Goal: Task Accomplishment & Management: Manage account settings

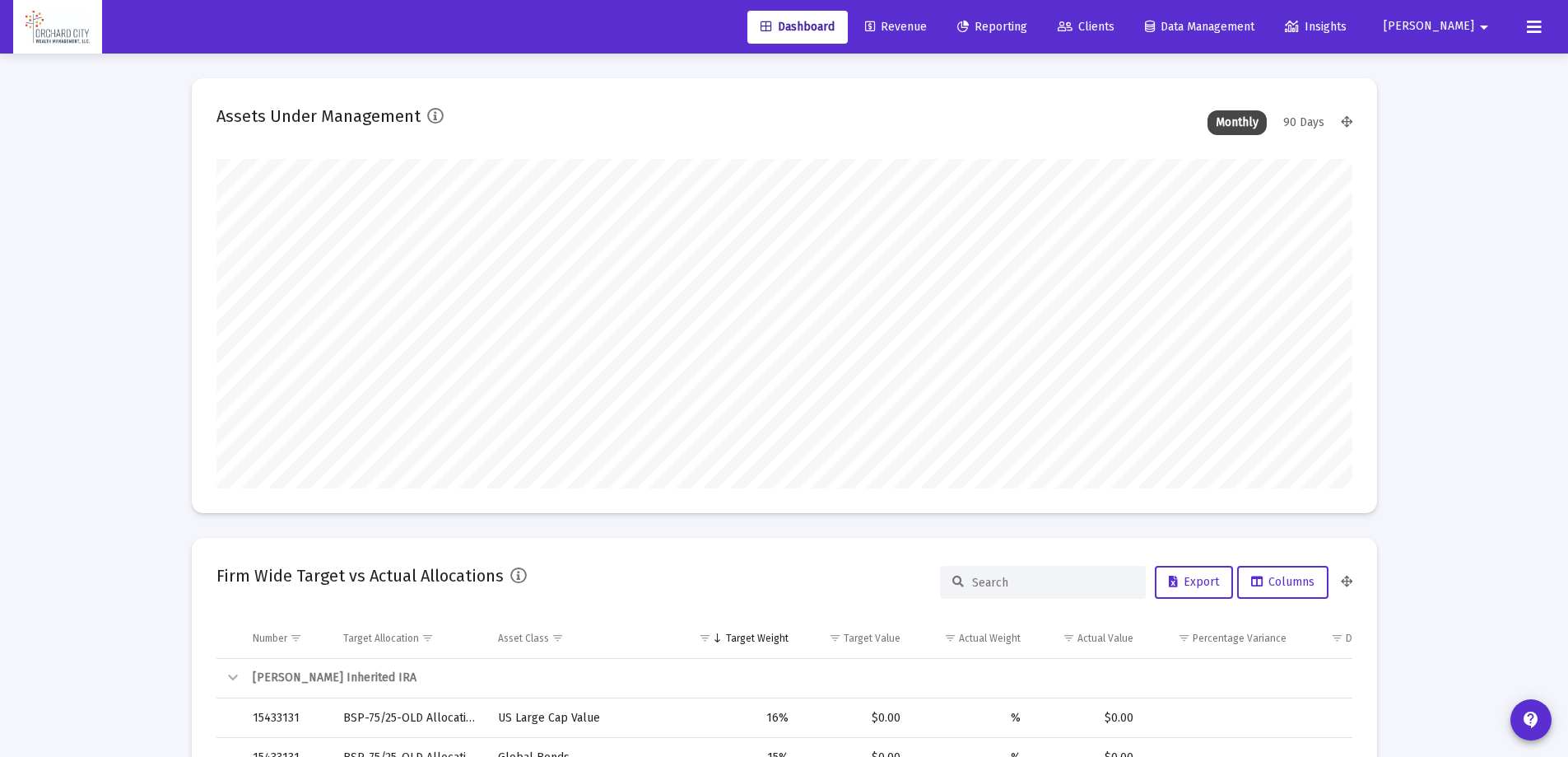
type input "[DATE]"
click at [1027, 27] on span "Reporting" at bounding box center [992, 27] width 70 height 14
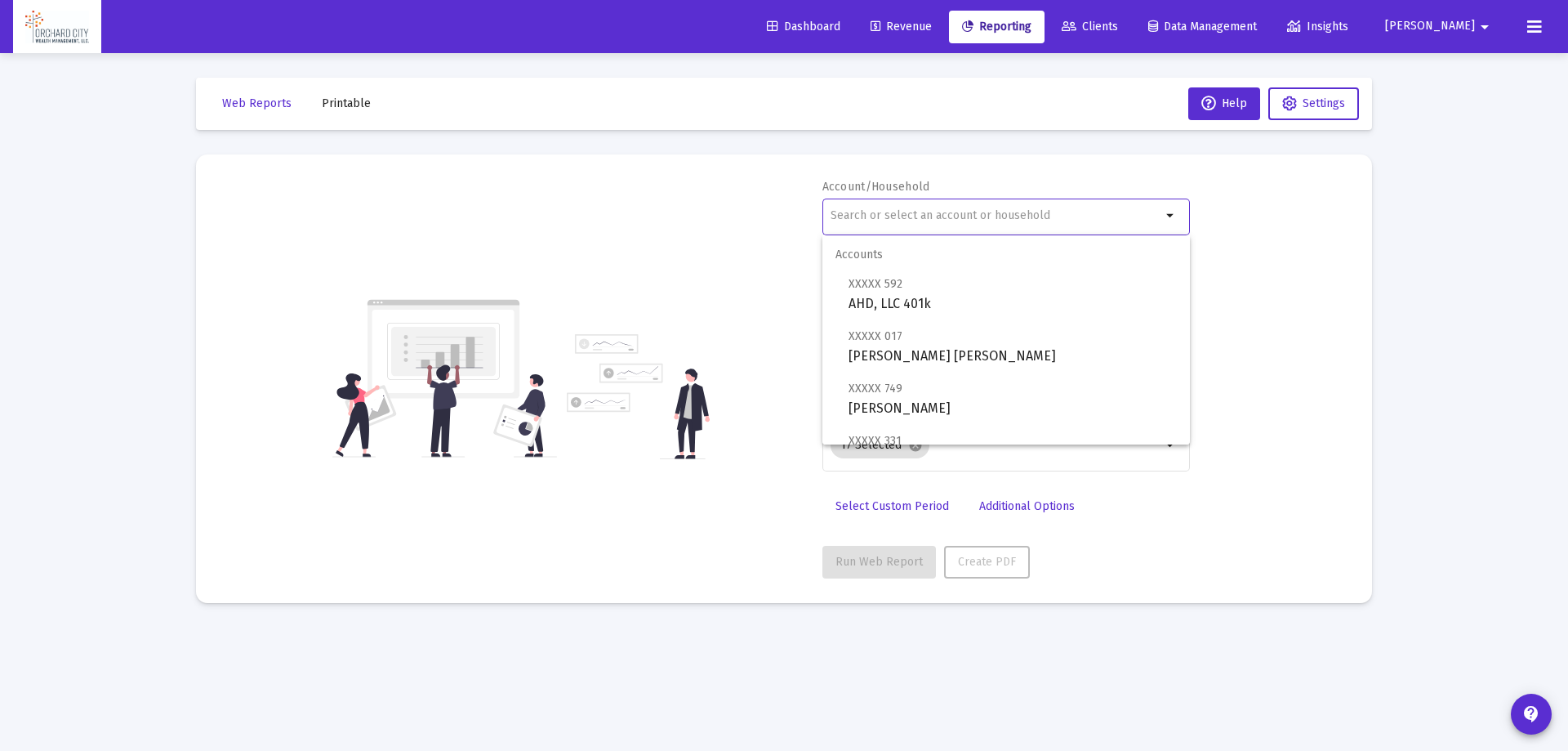
click at [1078, 210] on input "text" at bounding box center [996, 216] width 331 height 13
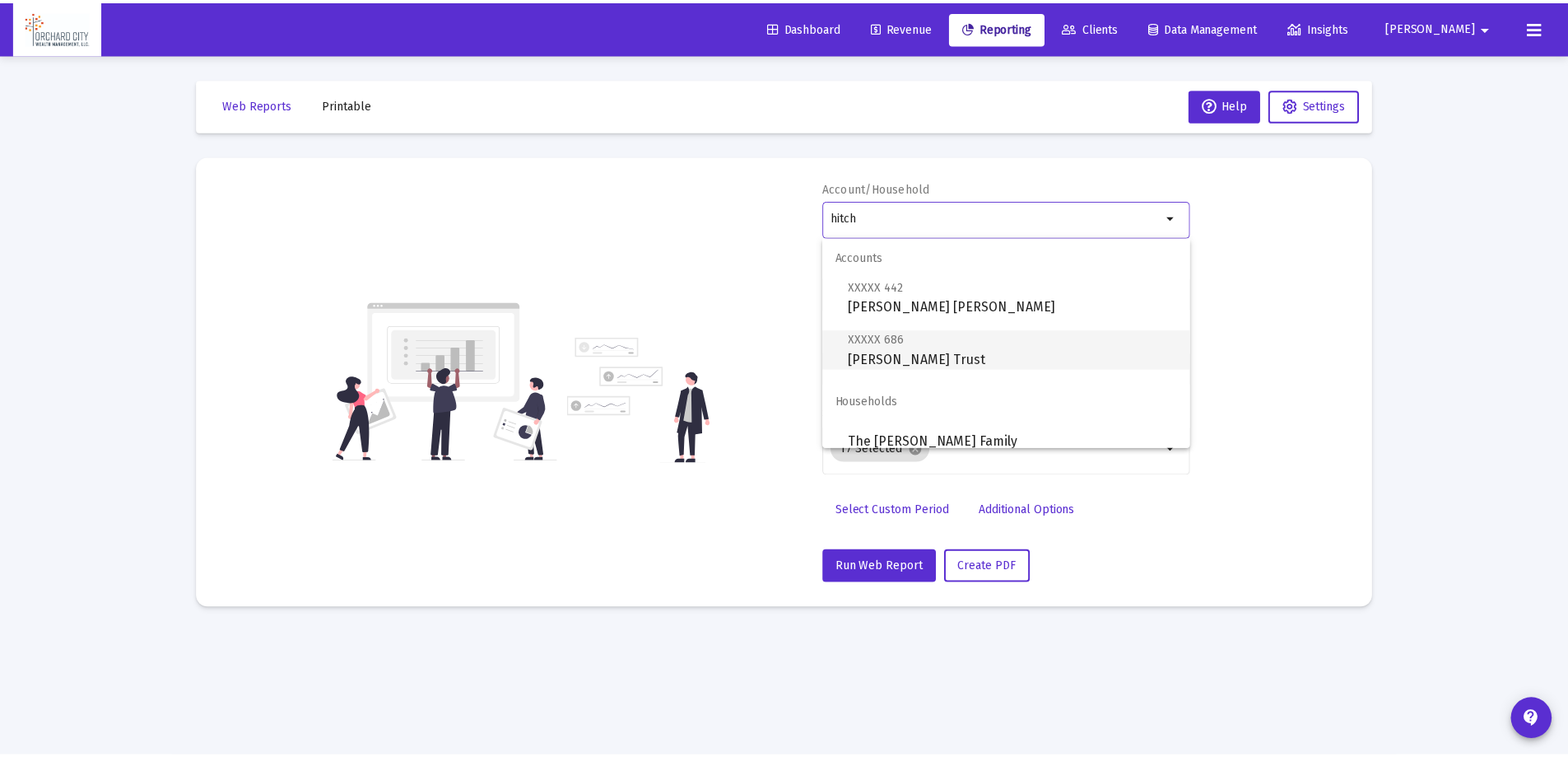
scroll to position [13, 0]
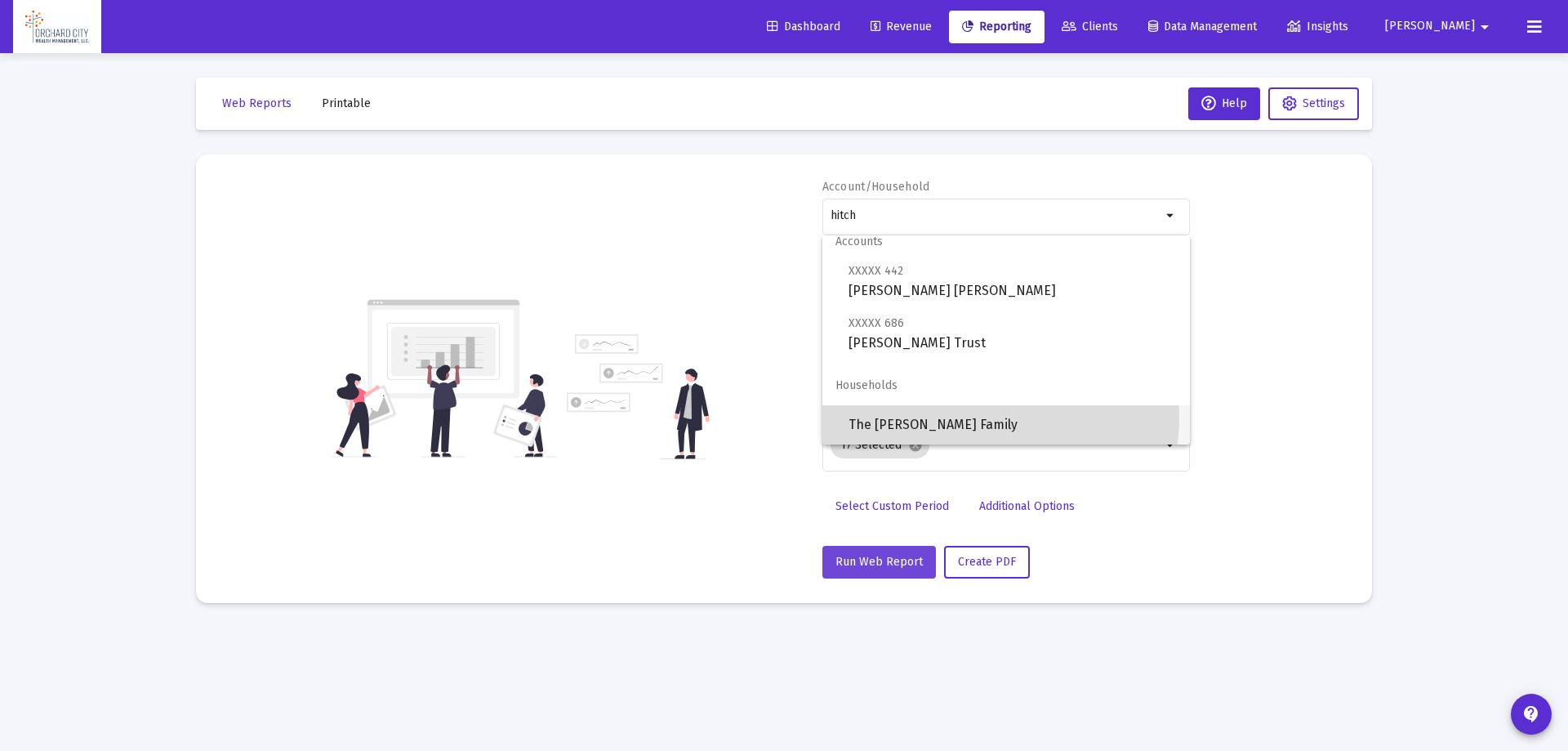
drag, startPoint x: 994, startPoint y: 418, endPoint x: 917, endPoint y: 558, distance: 159.8
click at [994, 418] on span "The [PERSON_NAME] Family" at bounding box center [1012, 424] width 328 height 39
type input "The [PERSON_NAME] Family"
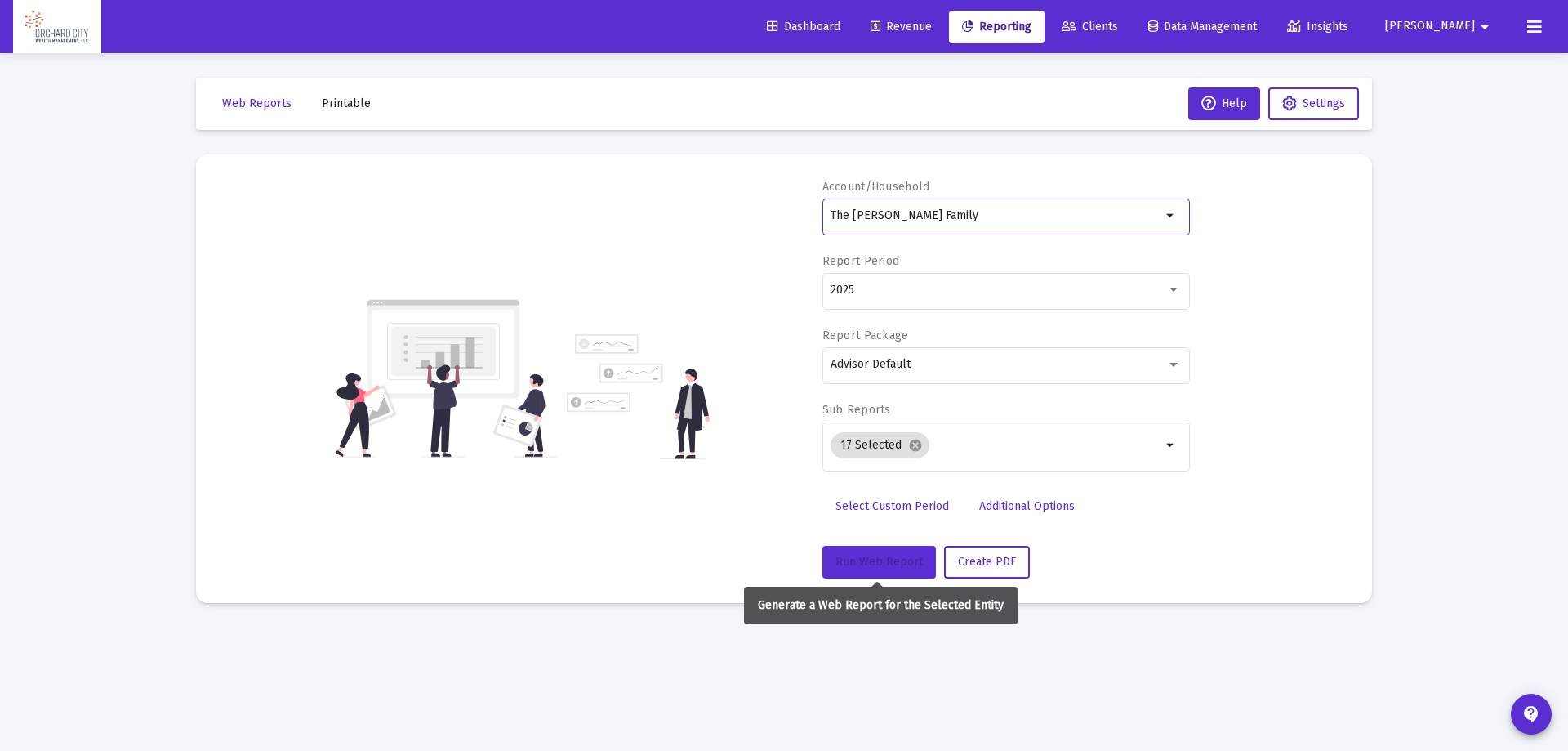
drag, startPoint x: 896, startPoint y: 559, endPoint x: 1182, endPoint y: 558, distance: 286.0
click at [896, 558] on span "Run Web Report" at bounding box center [879, 561] width 87 height 14
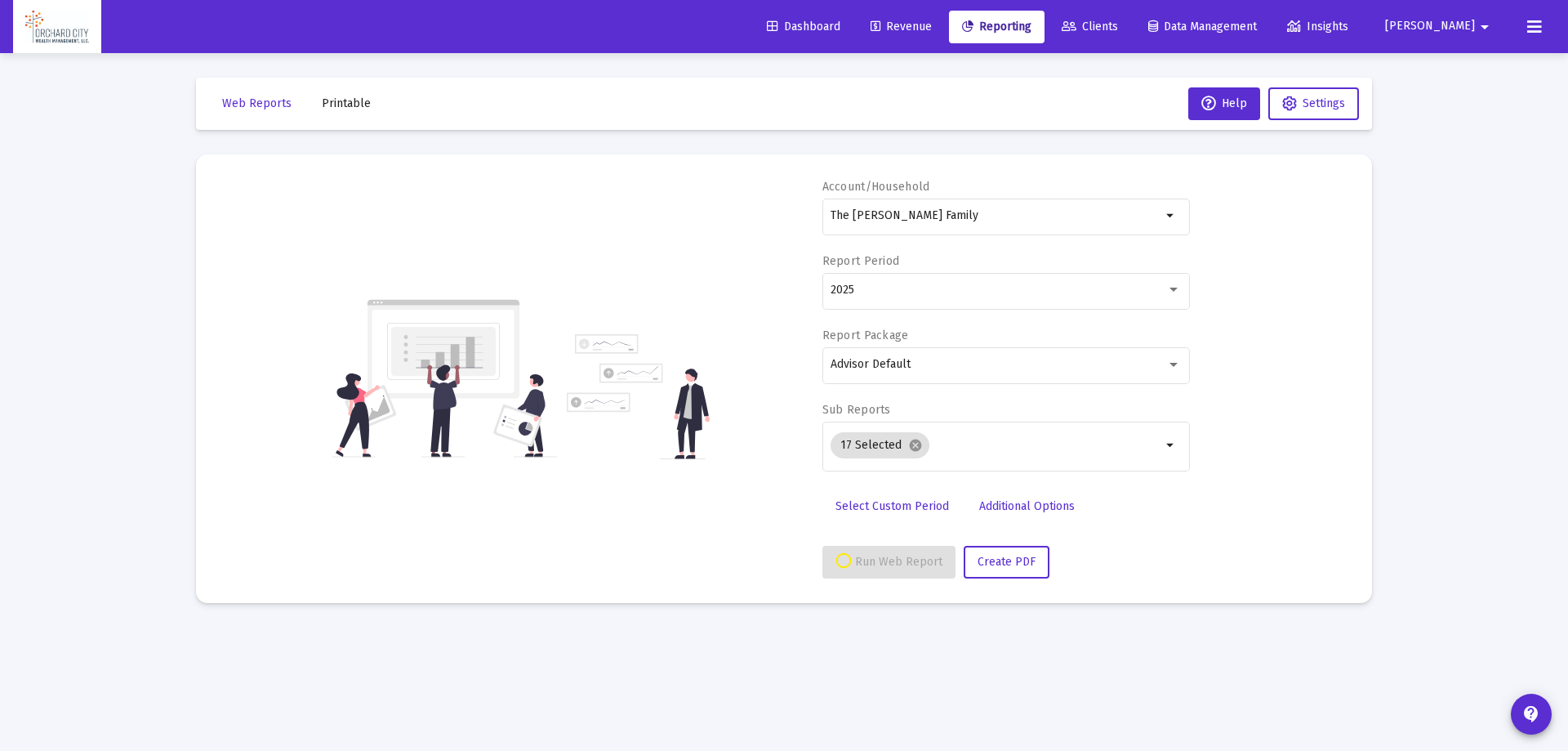
select select "View all"
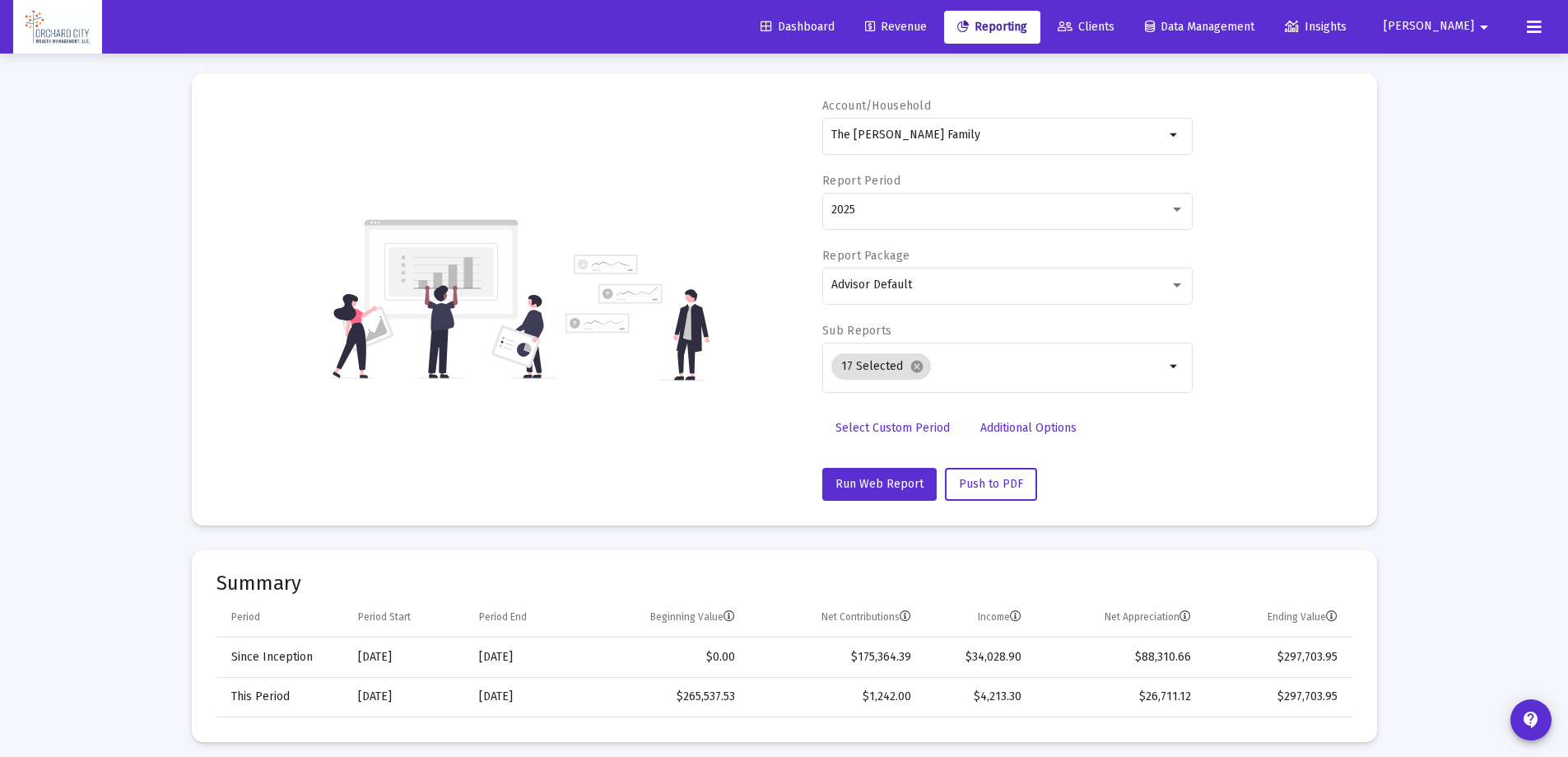
scroll to position [0, 0]
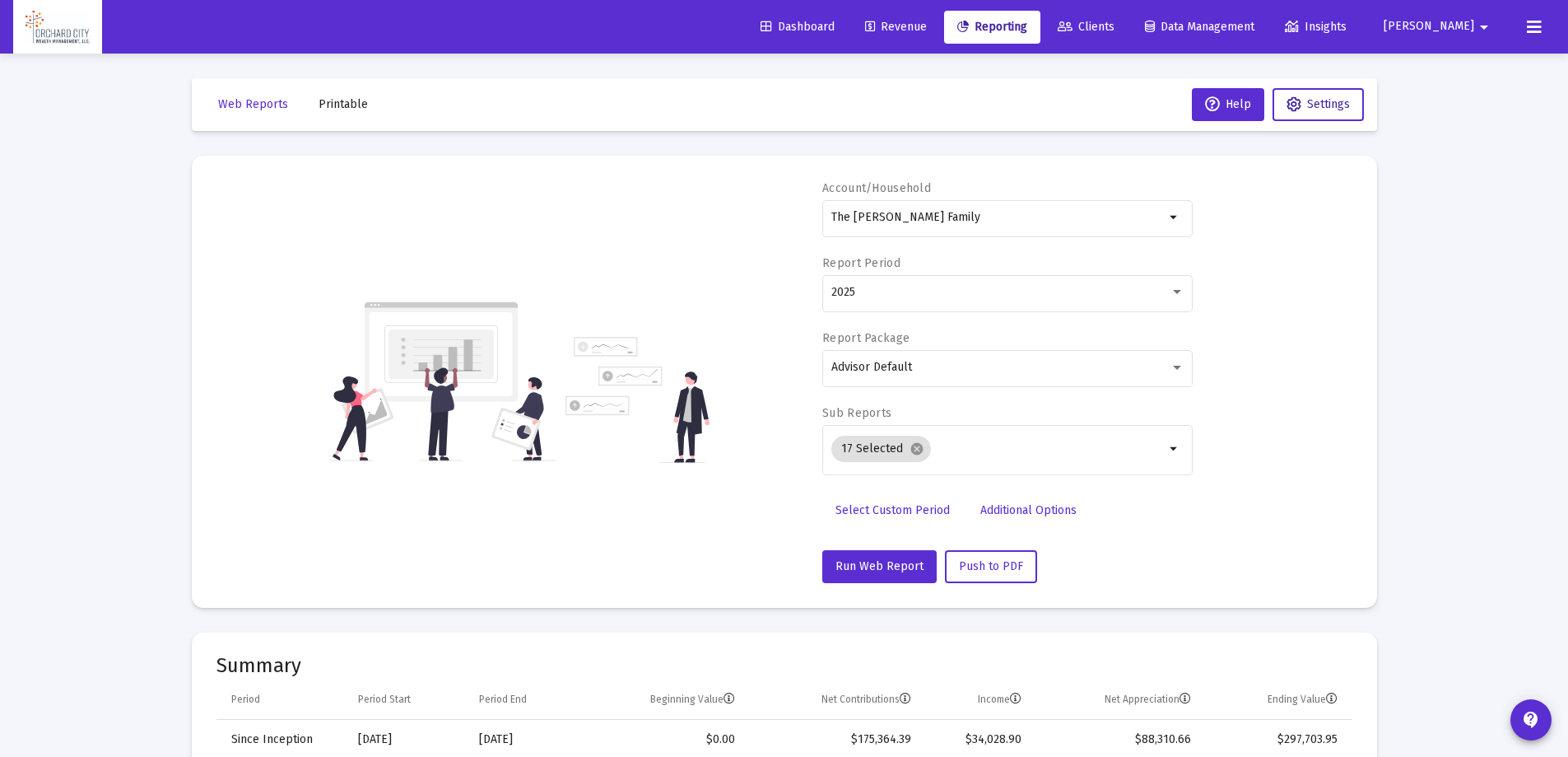
click at [1329, 110] on span "Settings" at bounding box center [1328, 104] width 43 height 14
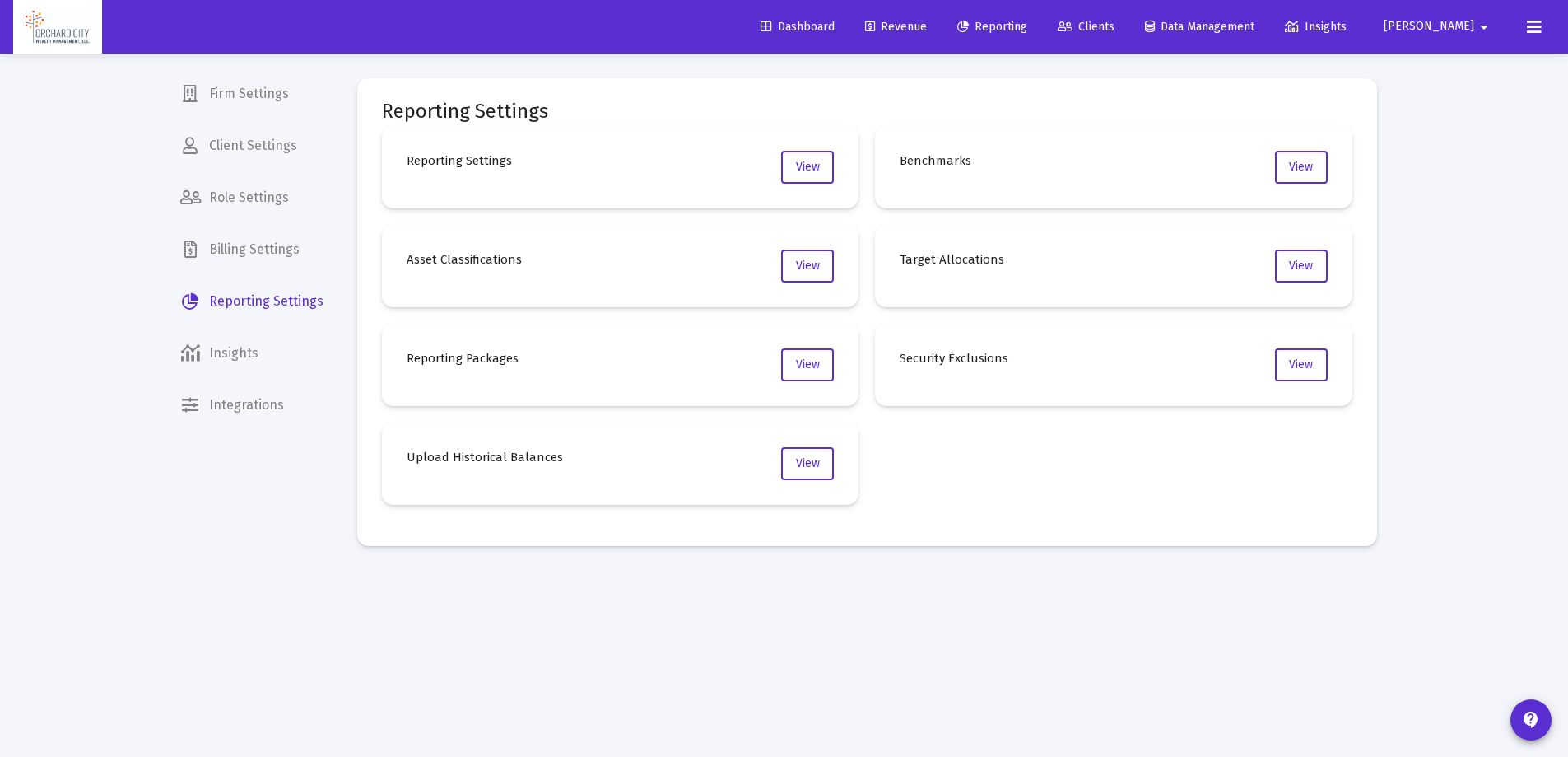
click at [1114, 21] on span "Clients" at bounding box center [1086, 27] width 57 height 14
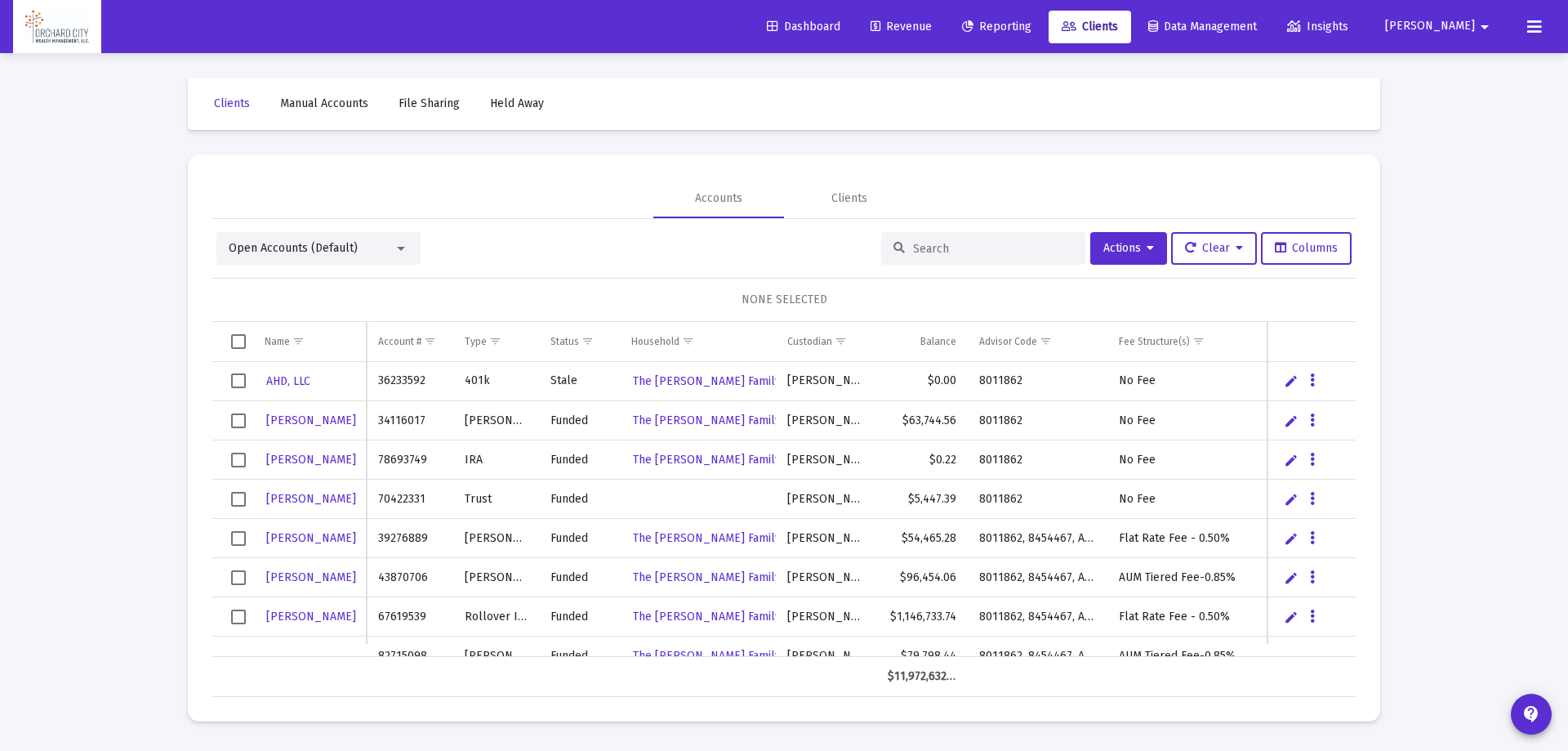
click at [923, 246] on input at bounding box center [993, 248] width 160 height 14
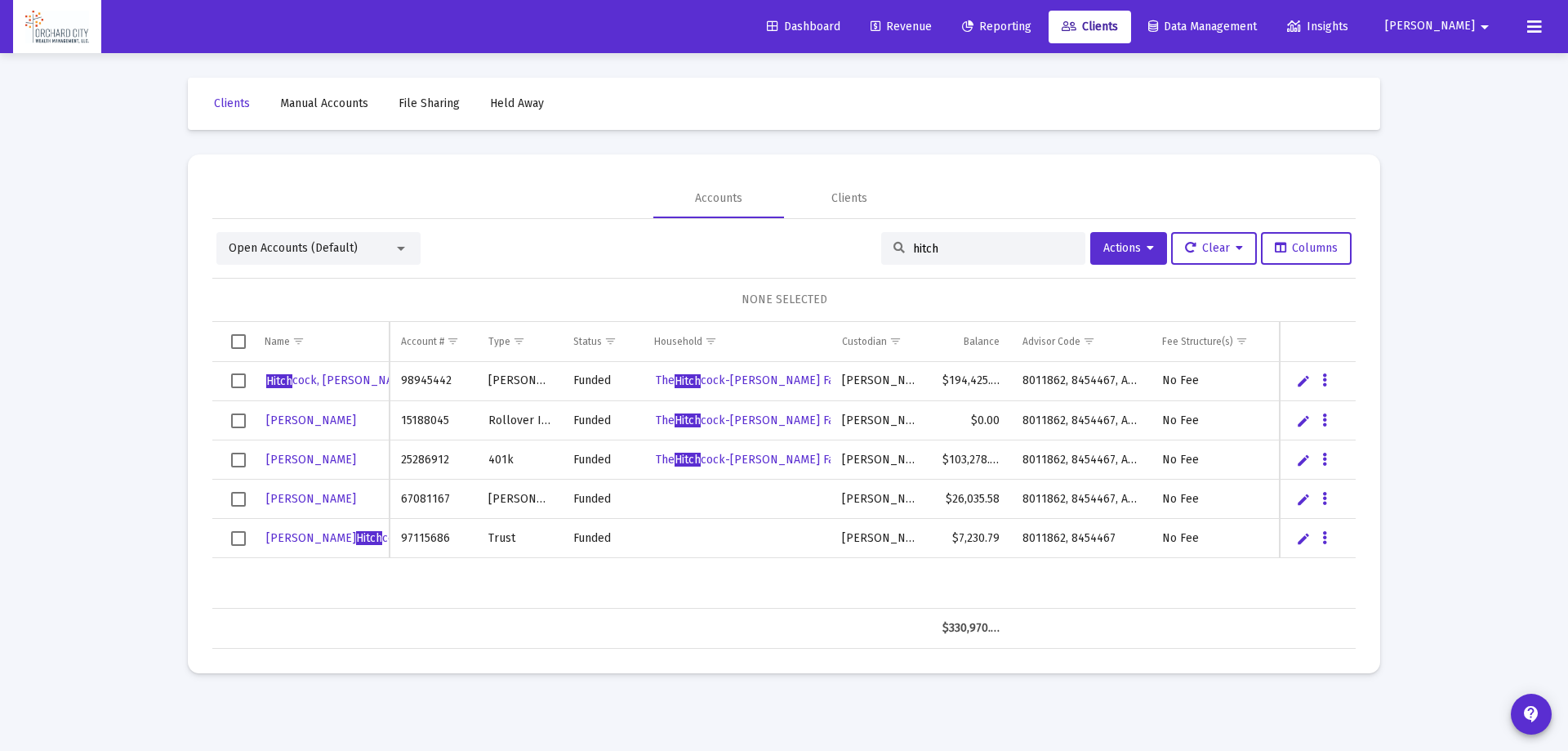
type input "hitch"
click at [239, 500] on span "Select row" at bounding box center [238, 499] width 15 height 15
click at [242, 541] on span "Select row" at bounding box center [238, 538] width 15 height 15
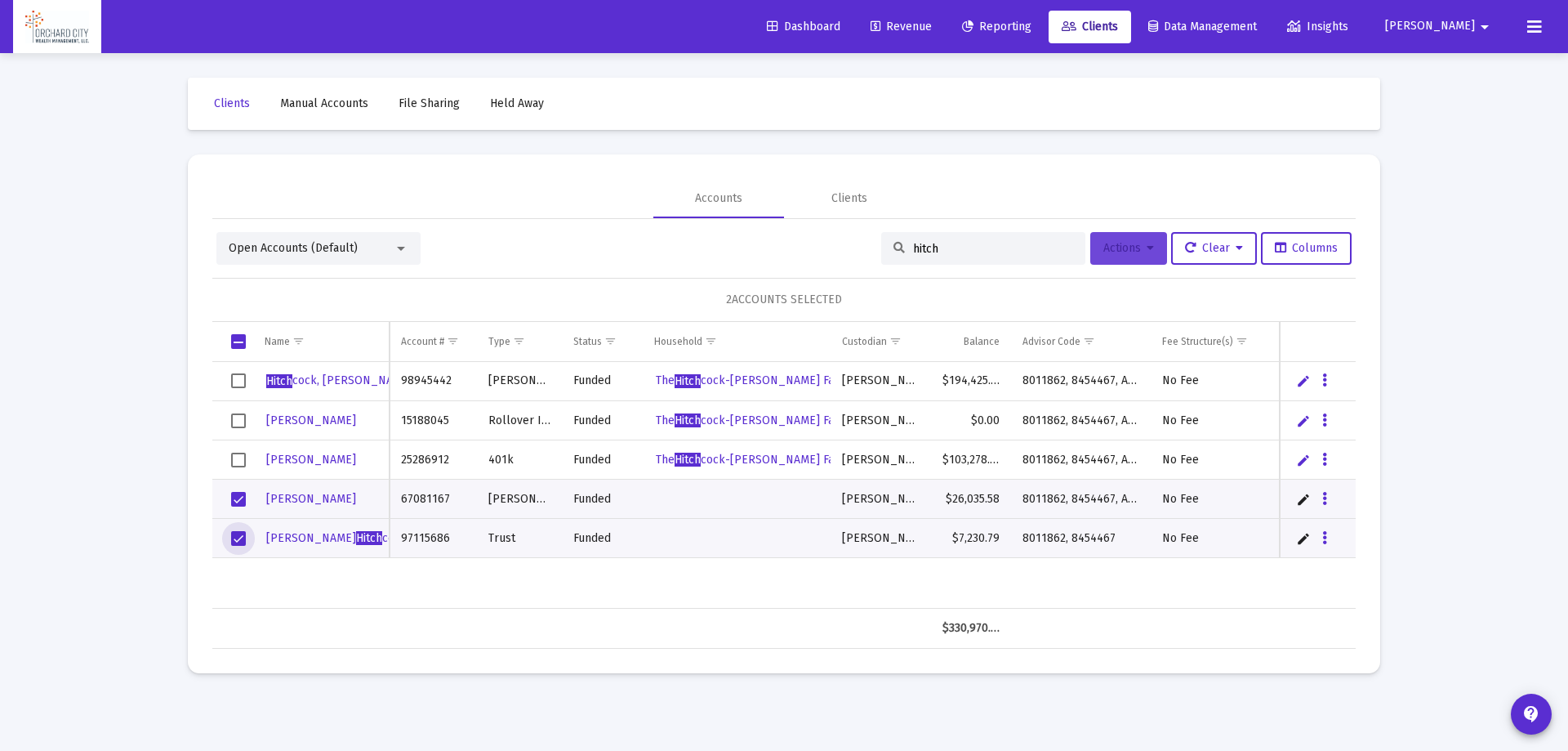
click at [1136, 243] on span "Actions" at bounding box center [1128, 248] width 51 height 14
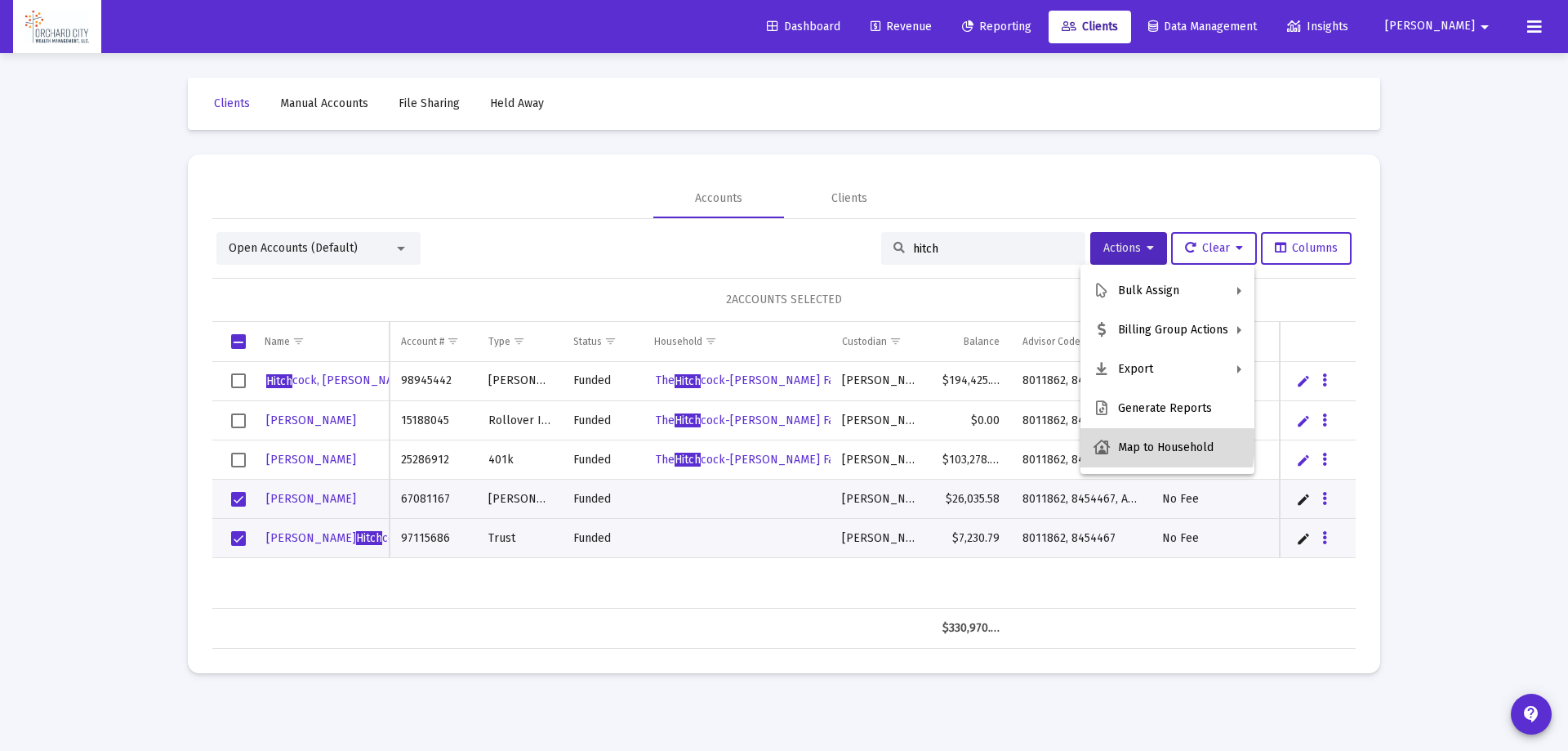
click at [1152, 443] on button "Map to Household" at bounding box center [1167, 448] width 174 height 39
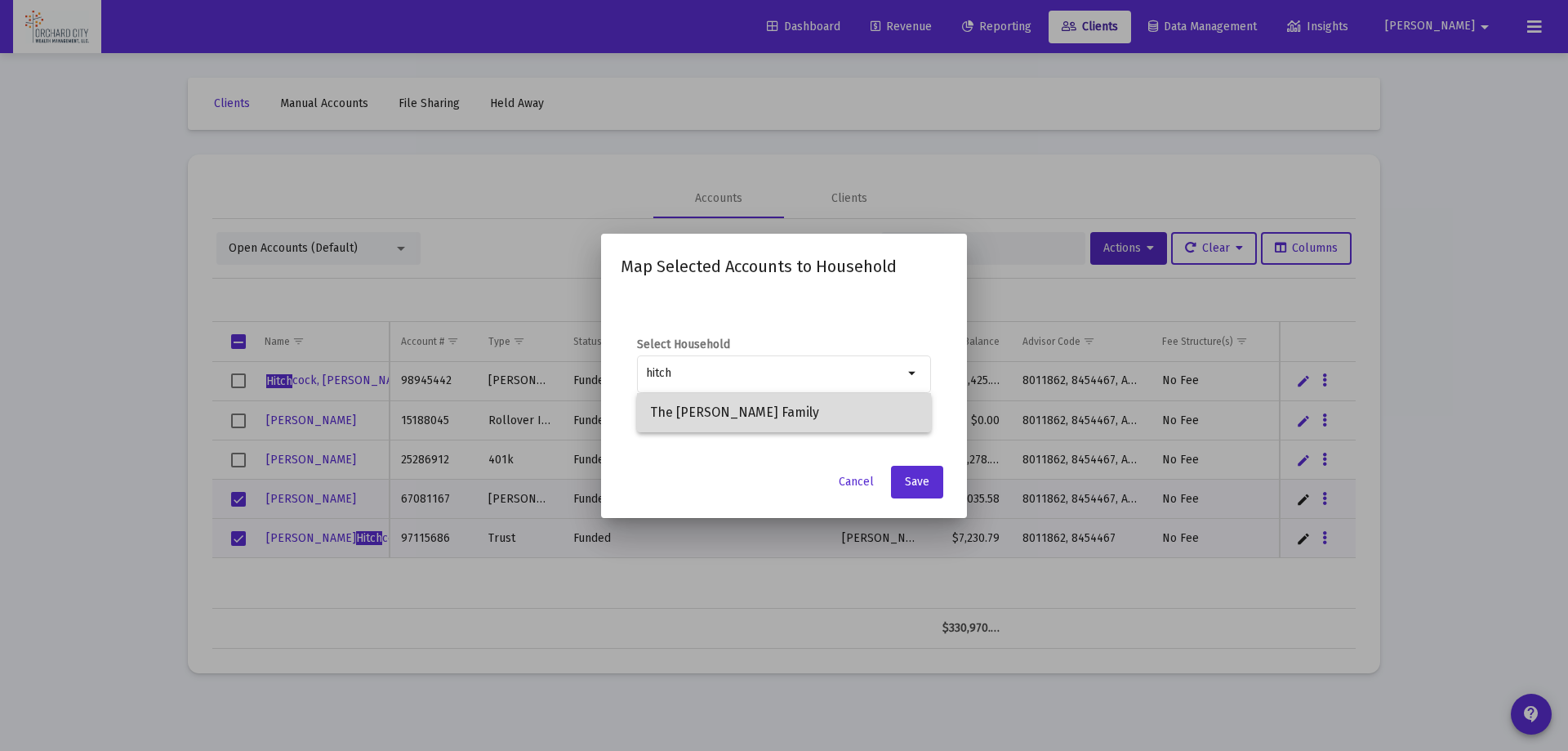
click at [817, 409] on span "The [PERSON_NAME] Family" at bounding box center [783, 412] width 267 height 39
type input "The [PERSON_NAME] Family"
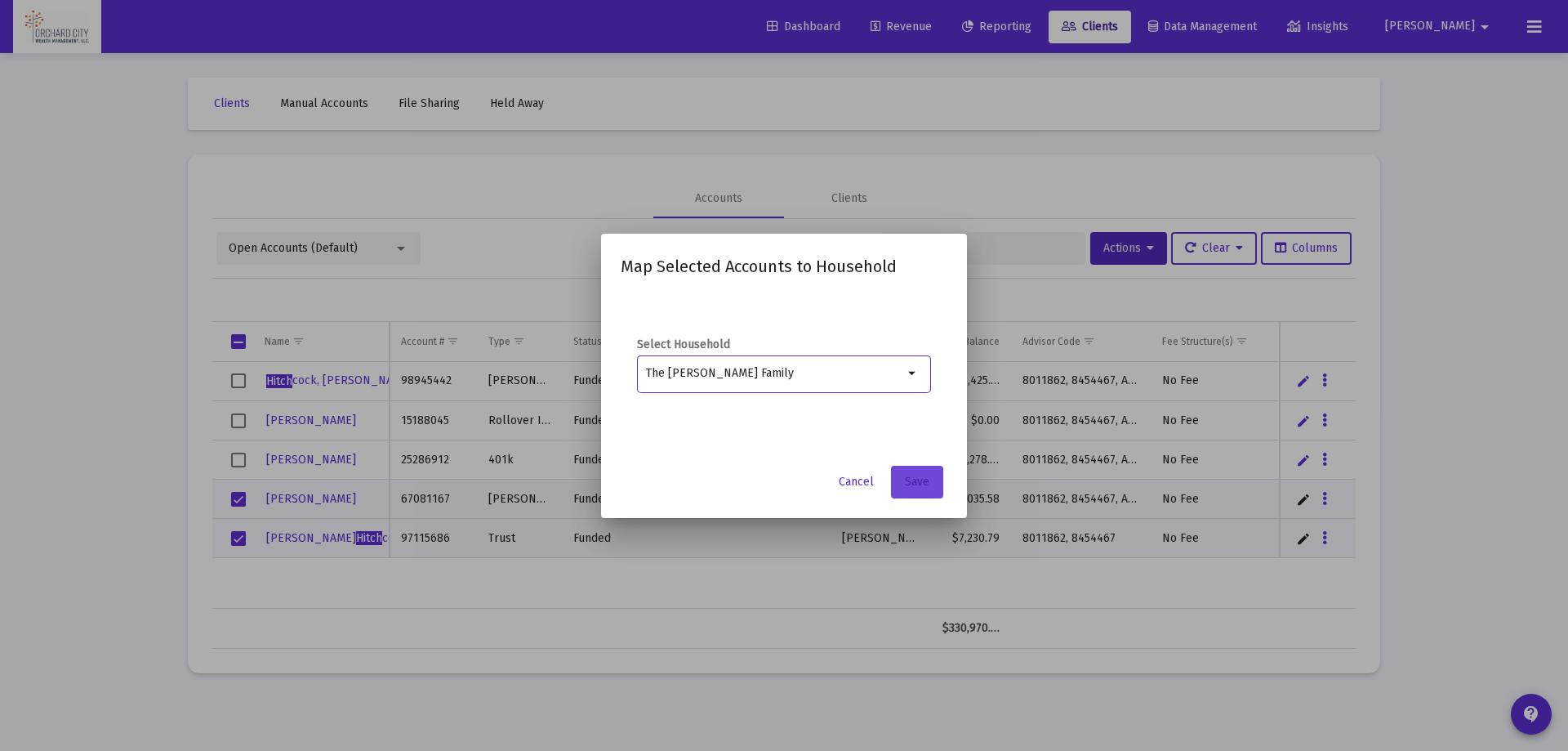
click at [931, 481] on button "Save" at bounding box center [916, 482] width 52 height 33
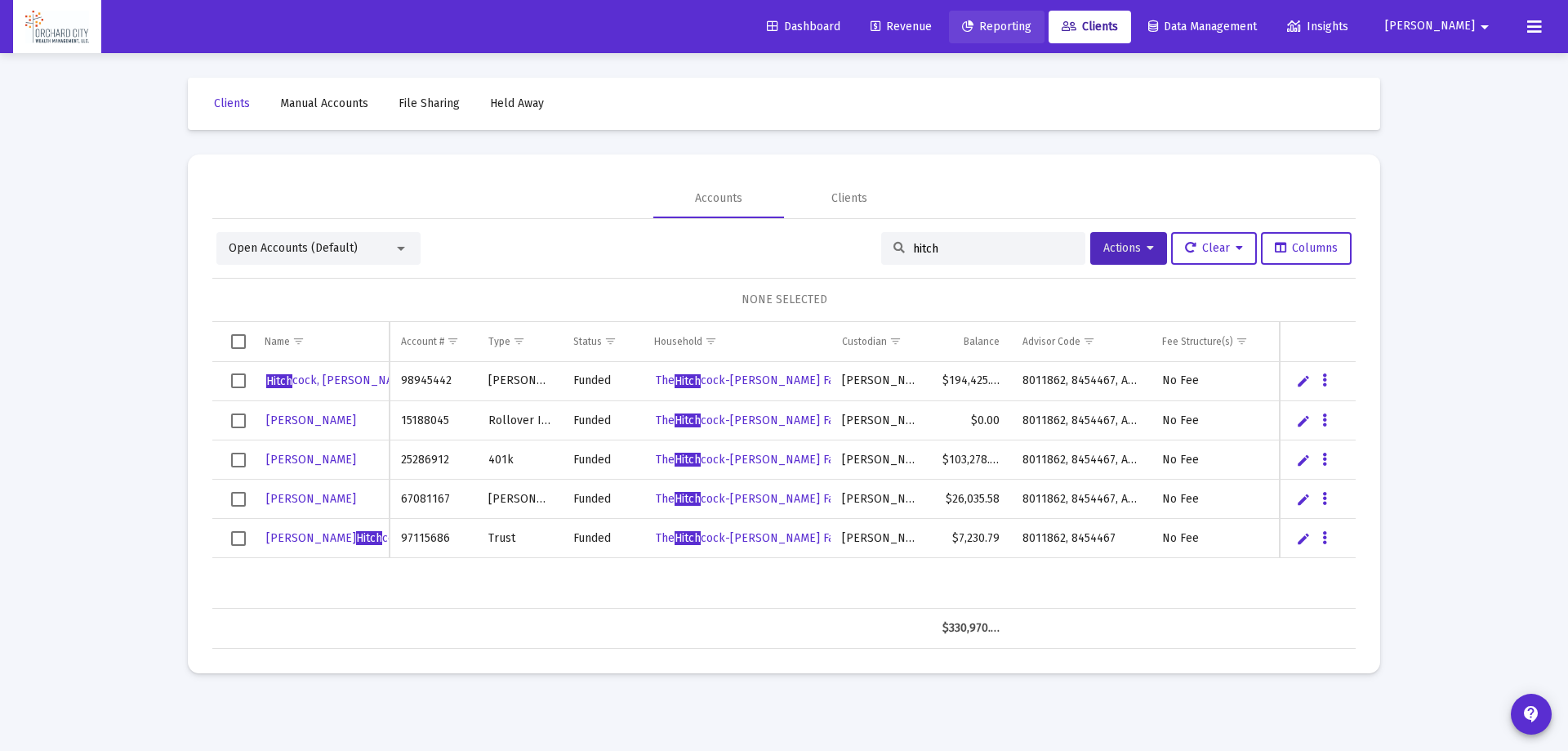
click at [1031, 28] on span "Reporting" at bounding box center [996, 27] width 69 height 14
select select "View all"
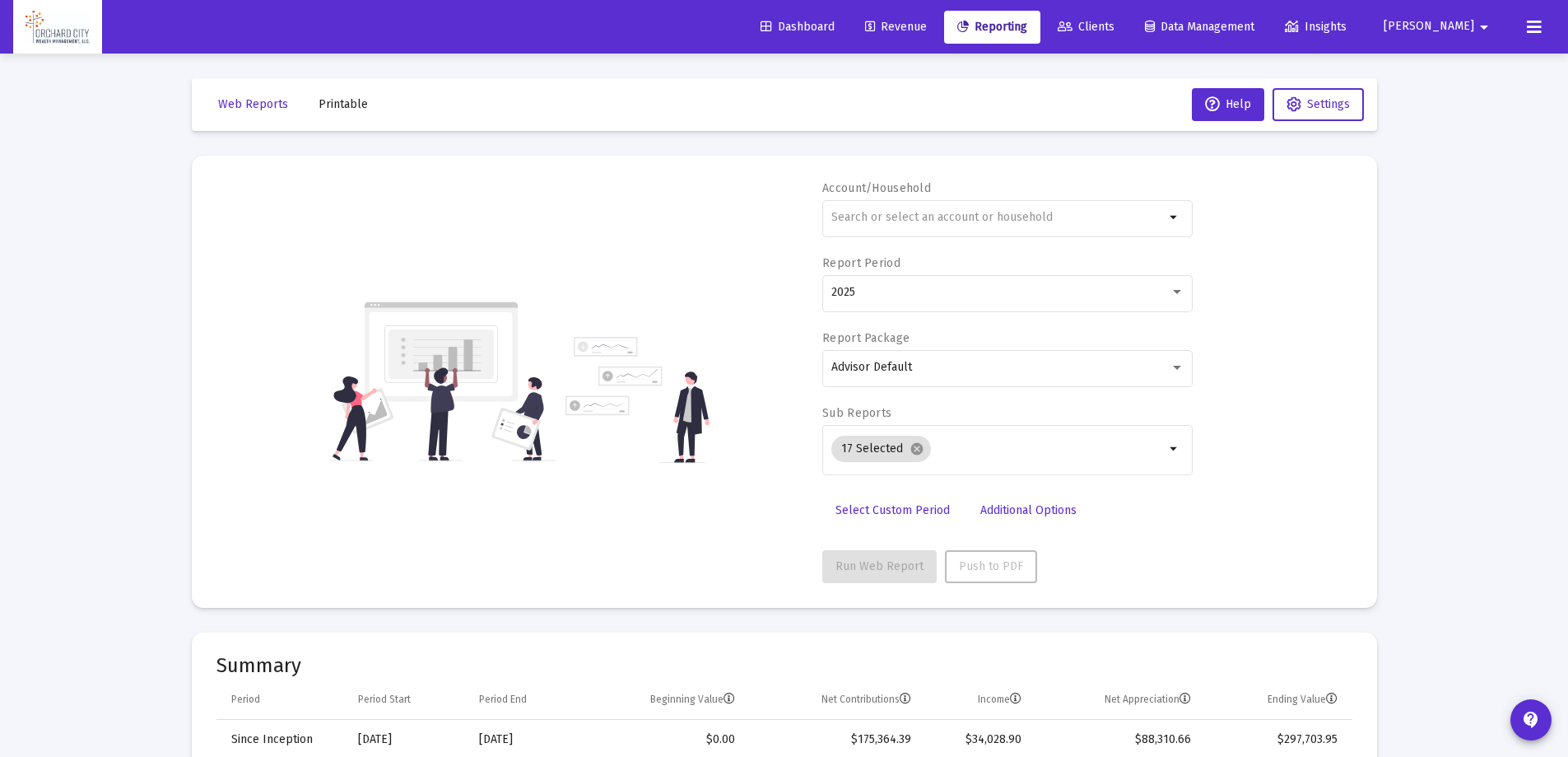
drag, startPoint x: 1144, startPoint y: 21, endPoint x: 1177, endPoint y: 202, distance: 184.0
click at [1114, 21] on span "Clients" at bounding box center [1086, 27] width 57 height 14
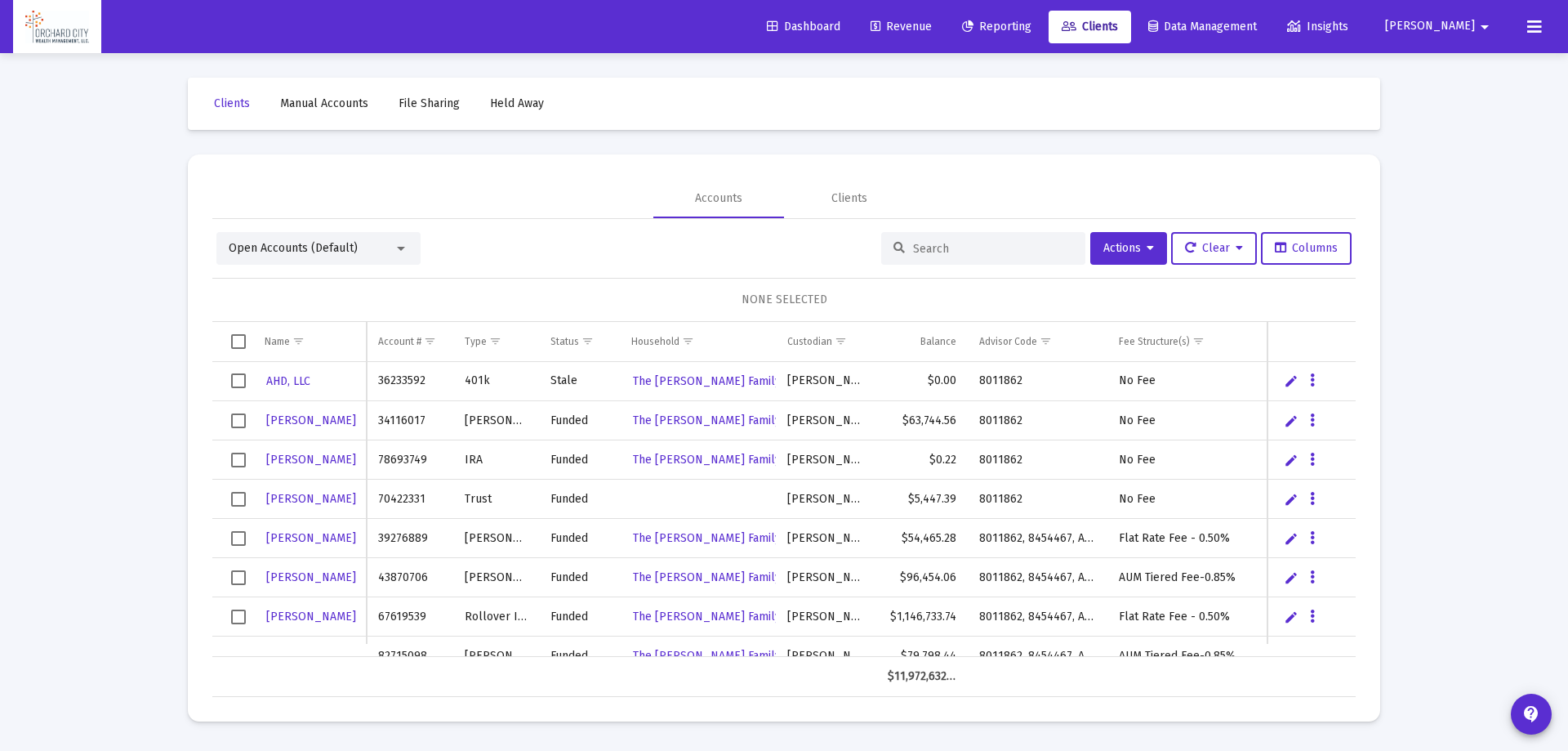
click at [1036, 254] on input at bounding box center [993, 248] width 160 height 14
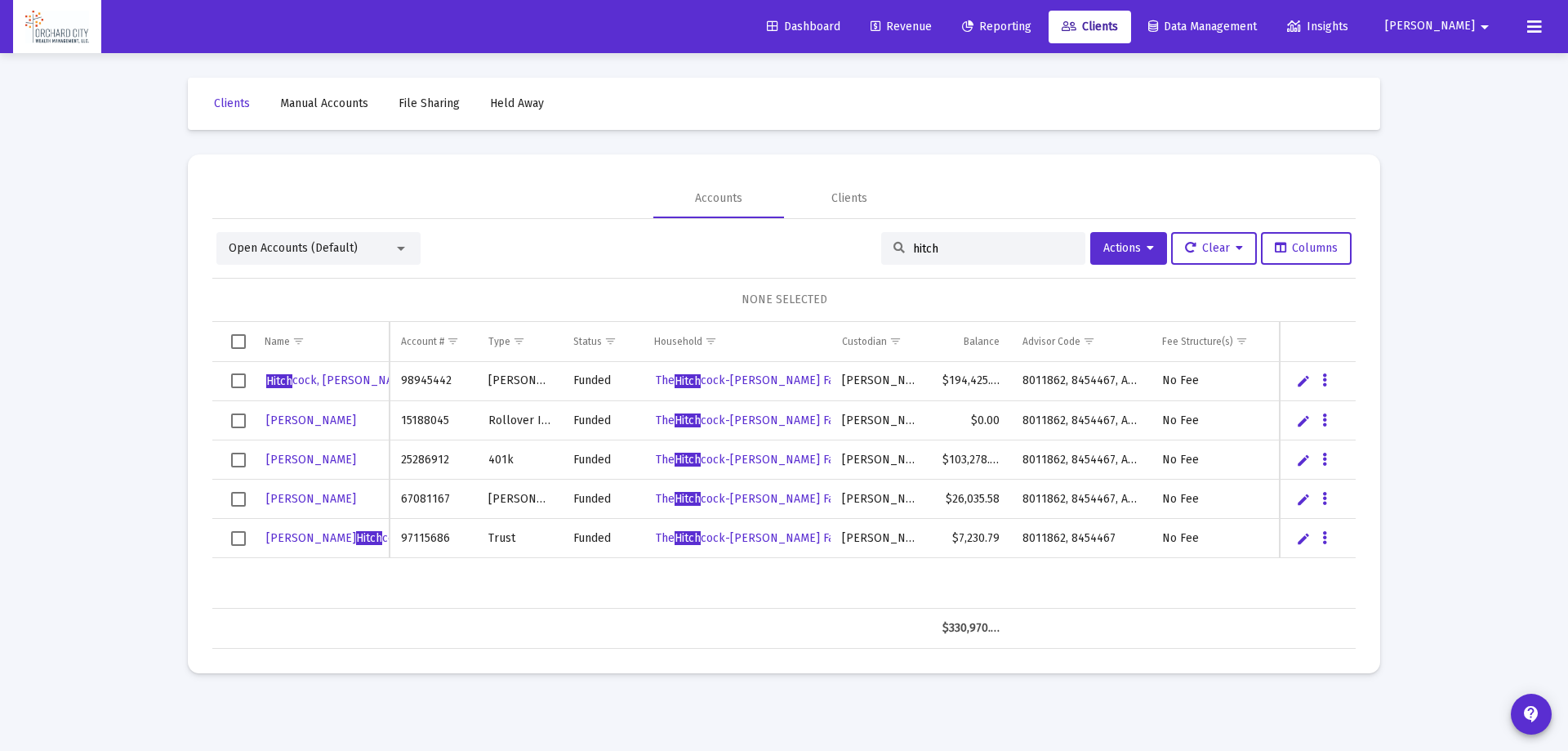
type input "hitch"
click at [862, 193] on div "Clients" at bounding box center [849, 198] width 36 height 17
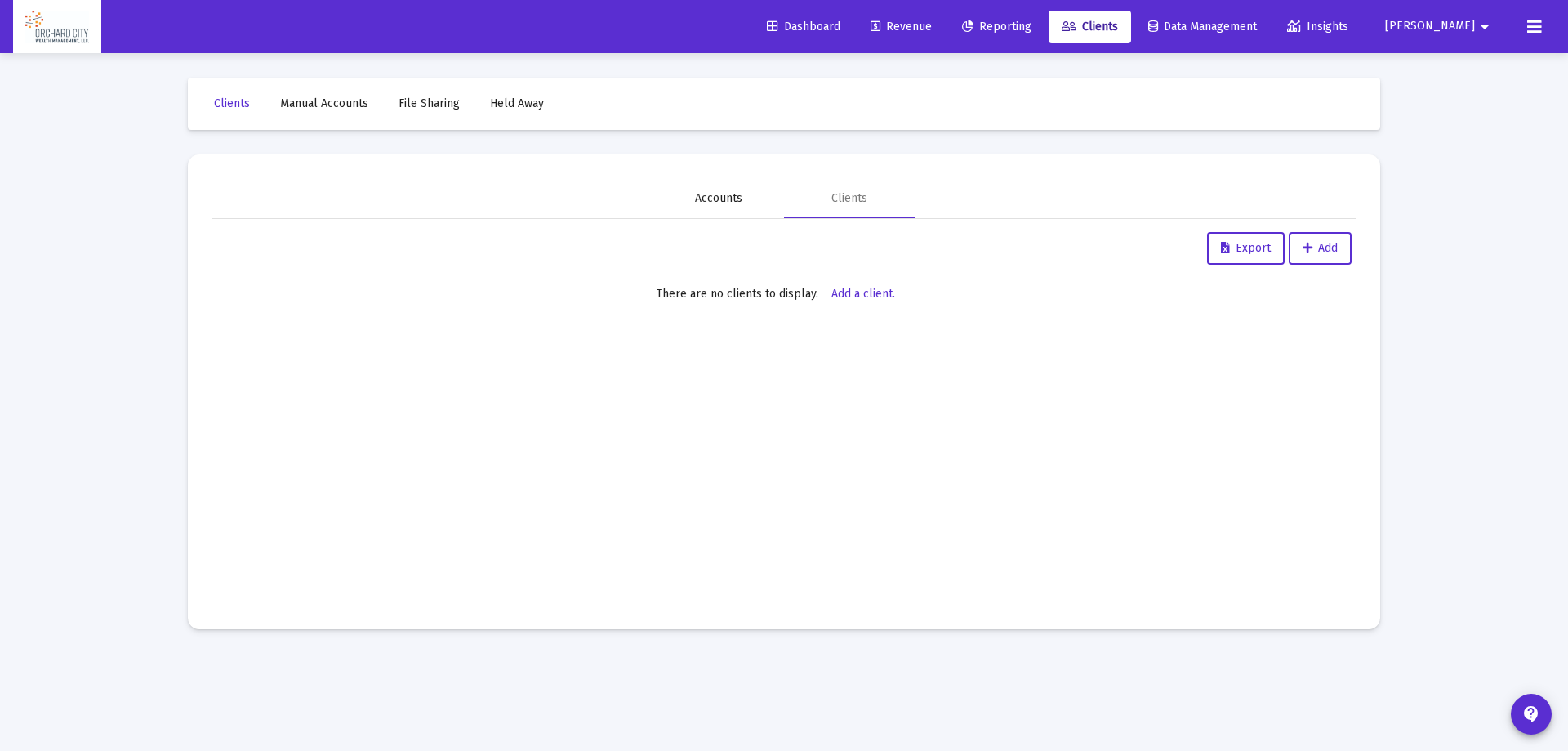
click at [697, 198] on div "Accounts" at bounding box center [718, 198] width 47 height 17
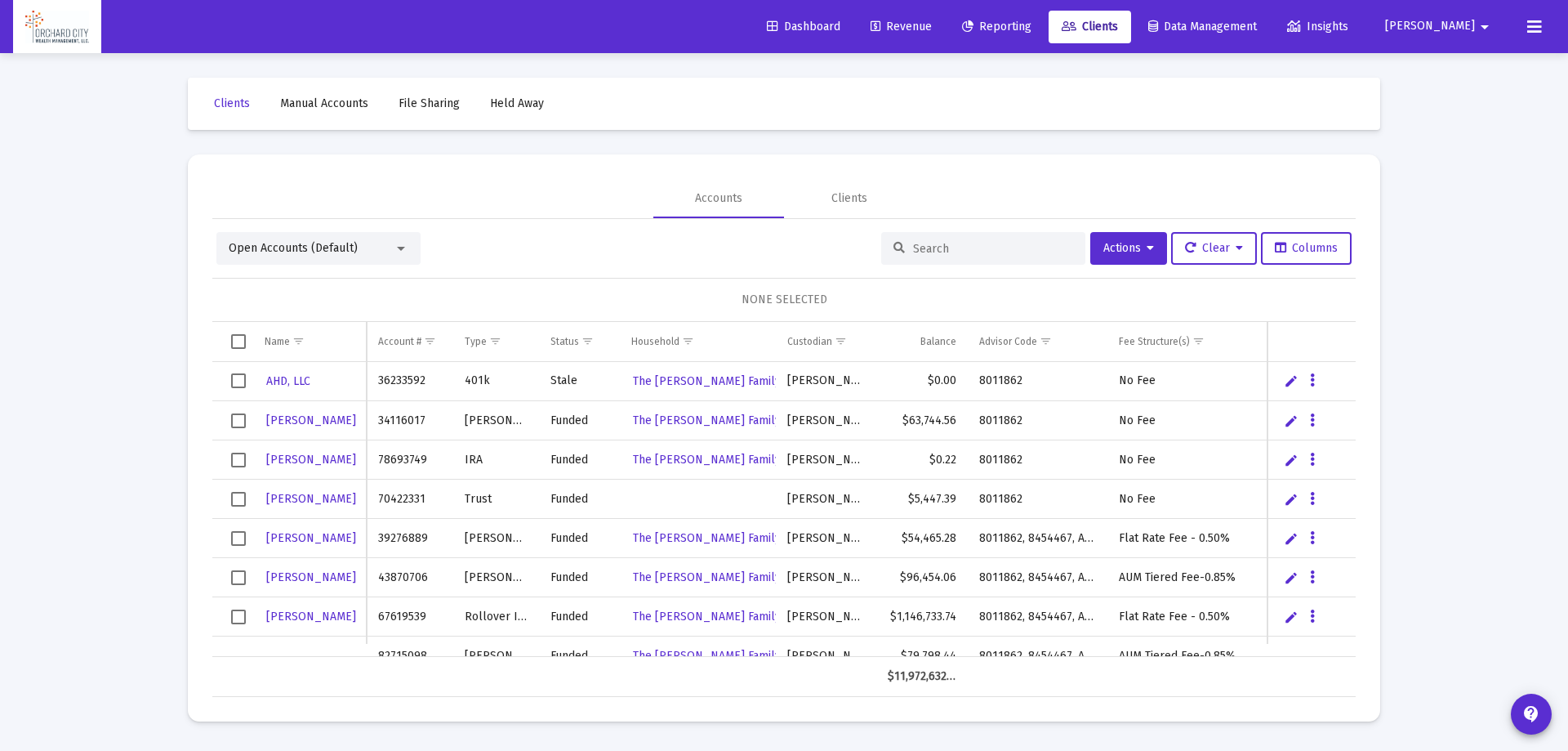
click at [913, 244] on input at bounding box center [993, 248] width 160 height 14
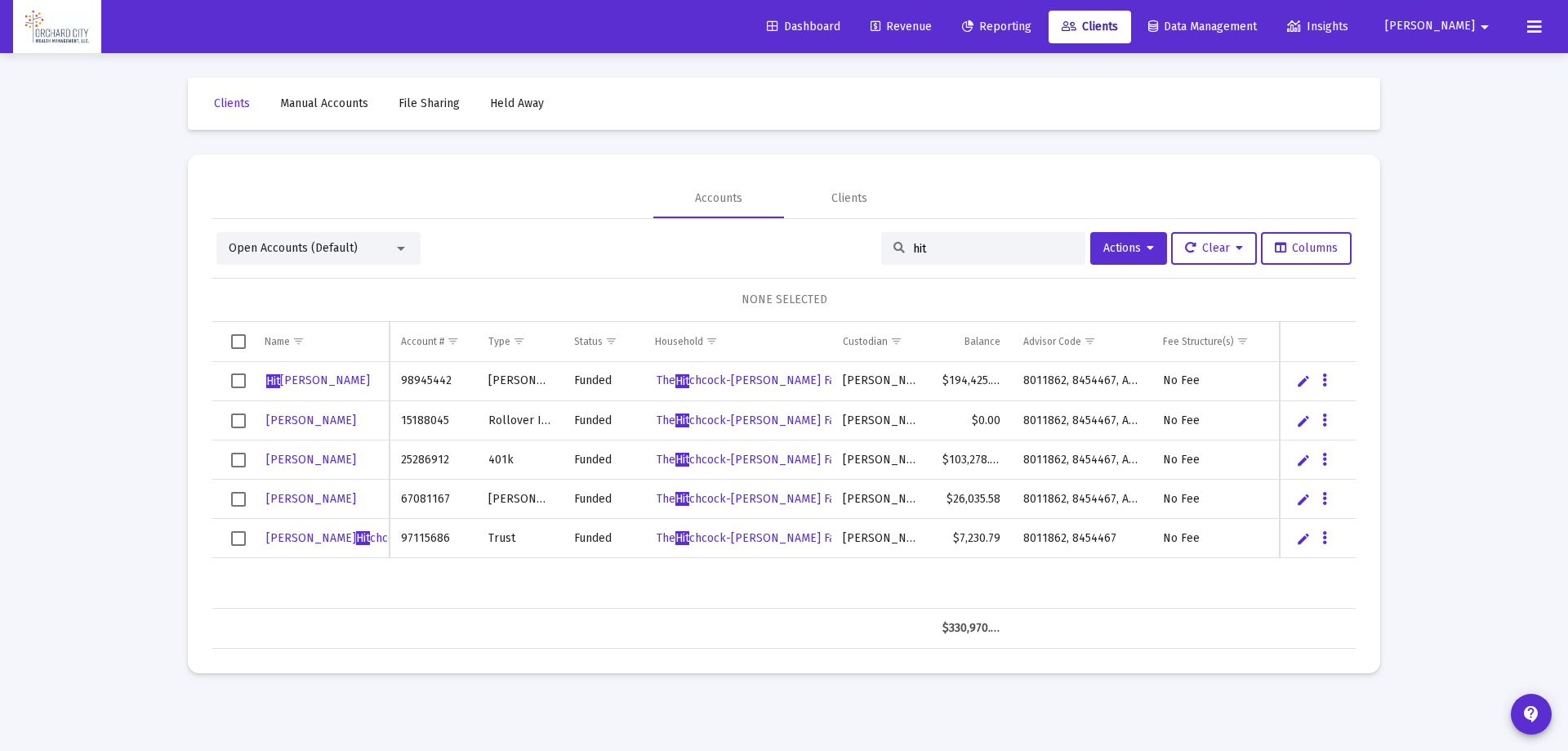
type input "hit"
click at [291, 505] on span "[PERSON_NAME]" at bounding box center [311, 498] width 90 height 14
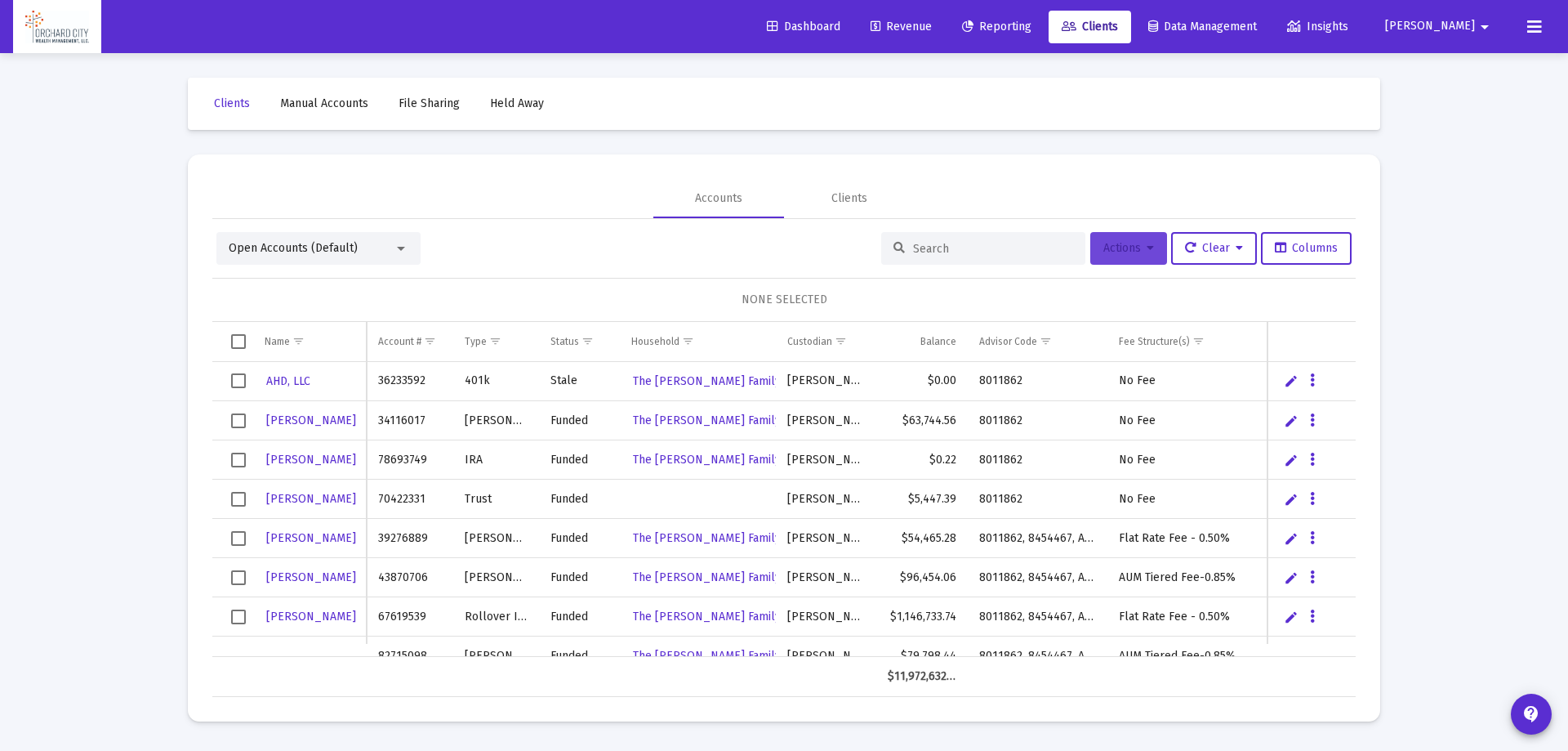
click at [1144, 237] on button "Actions" at bounding box center [1128, 248] width 77 height 33
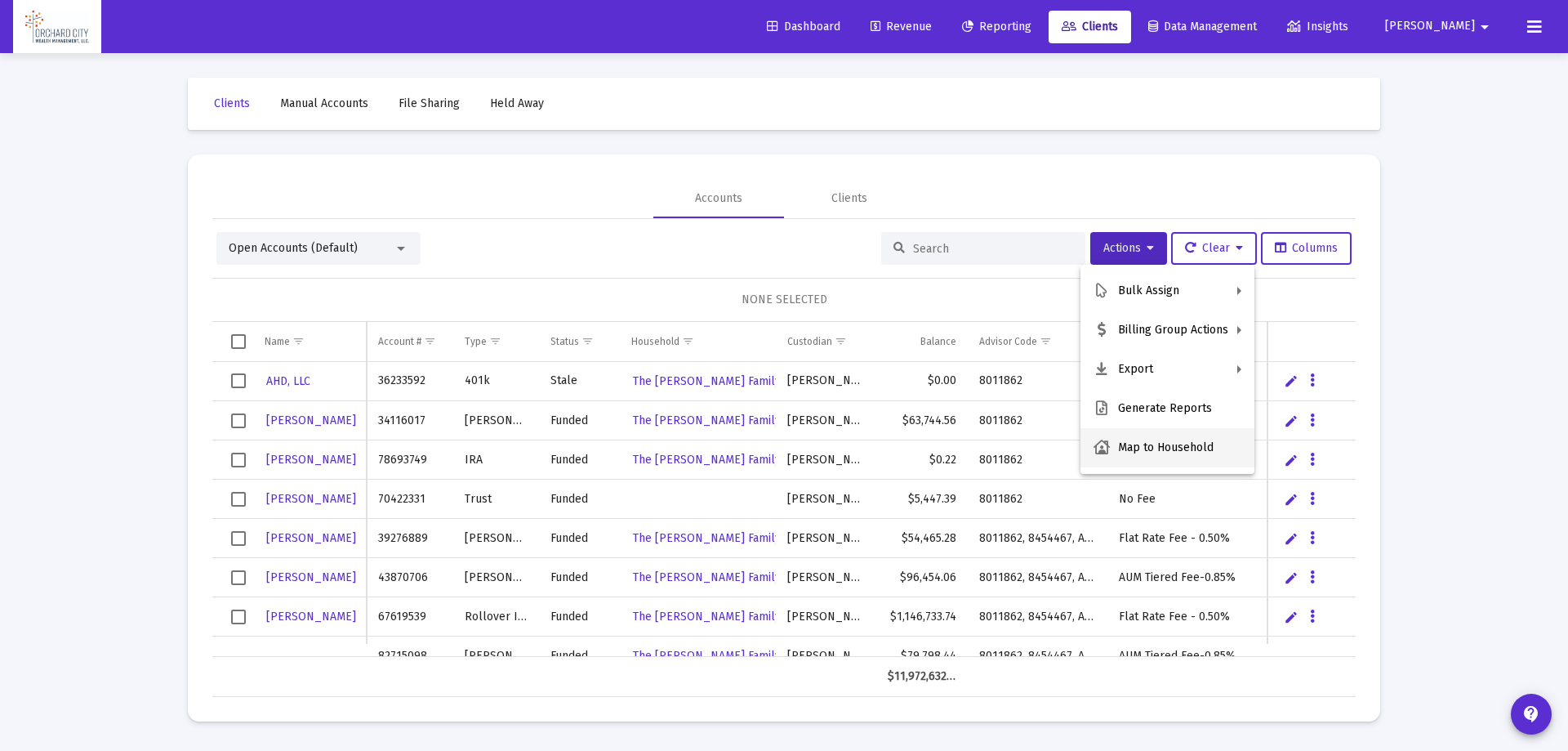
click at [1146, 443] on button "Map to Household" at bounding box center [1167, 448] width 174 height 39
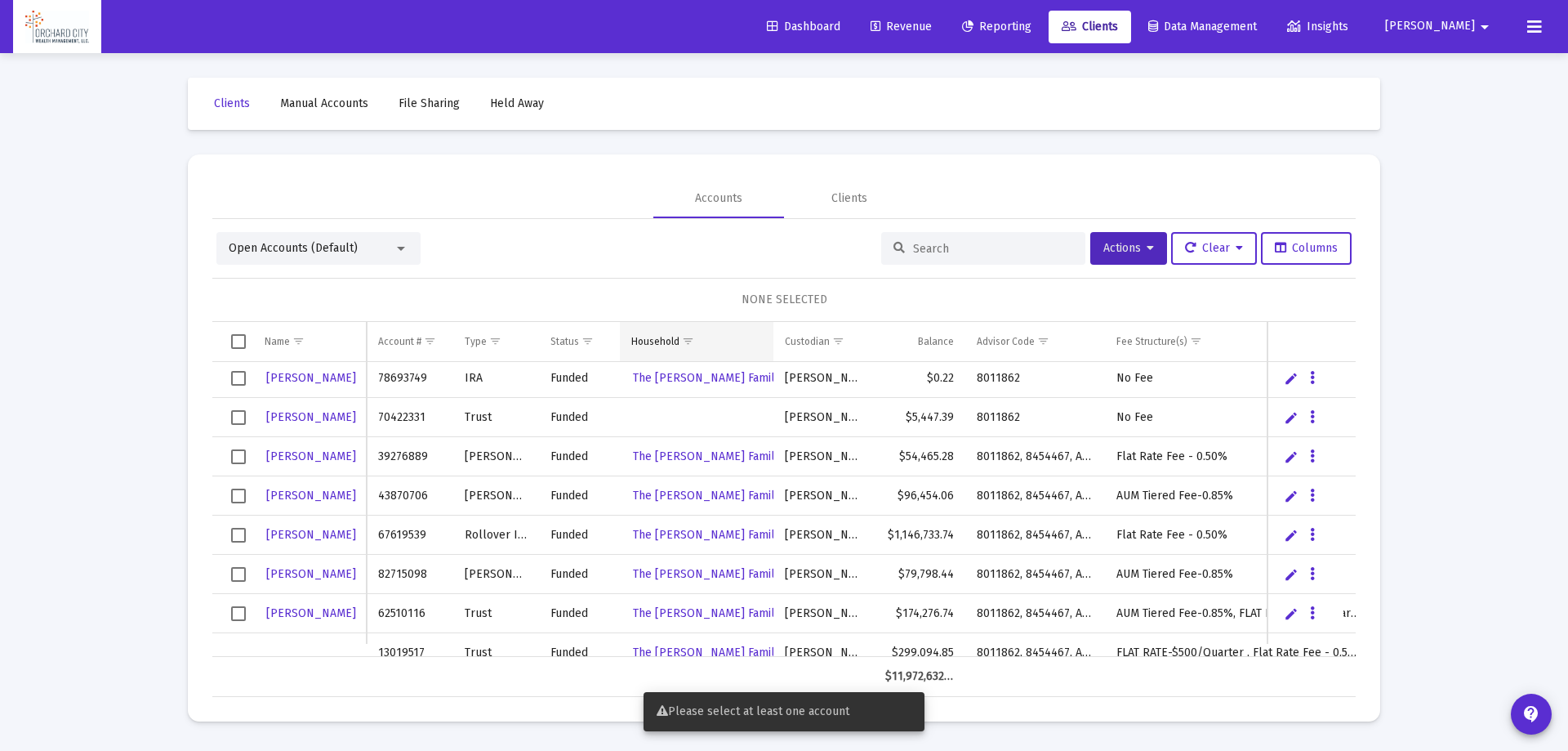
scroll to position [163, 0]
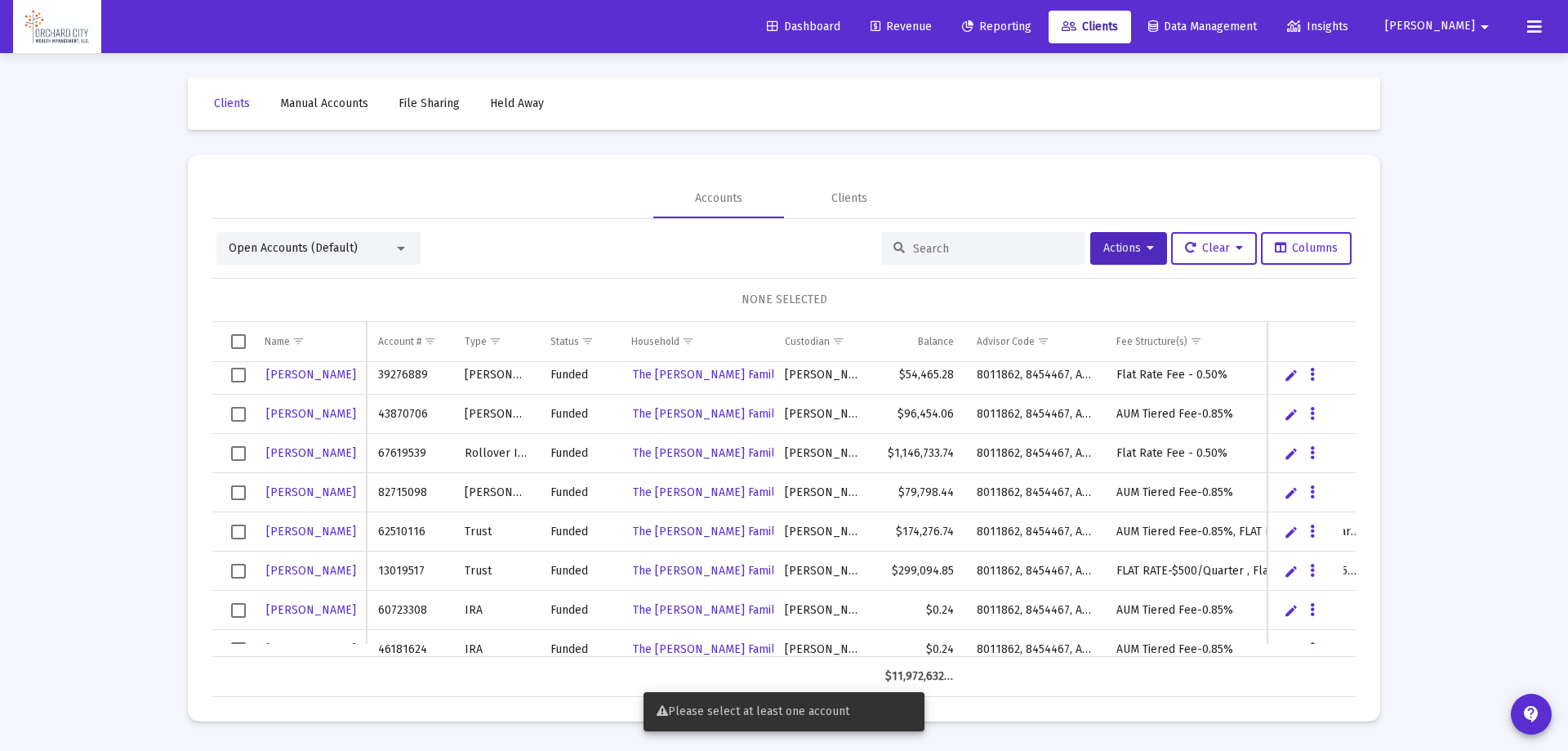
click at [663, 338] on div "Household" at bounding box center [656, 342] width 48 height 13
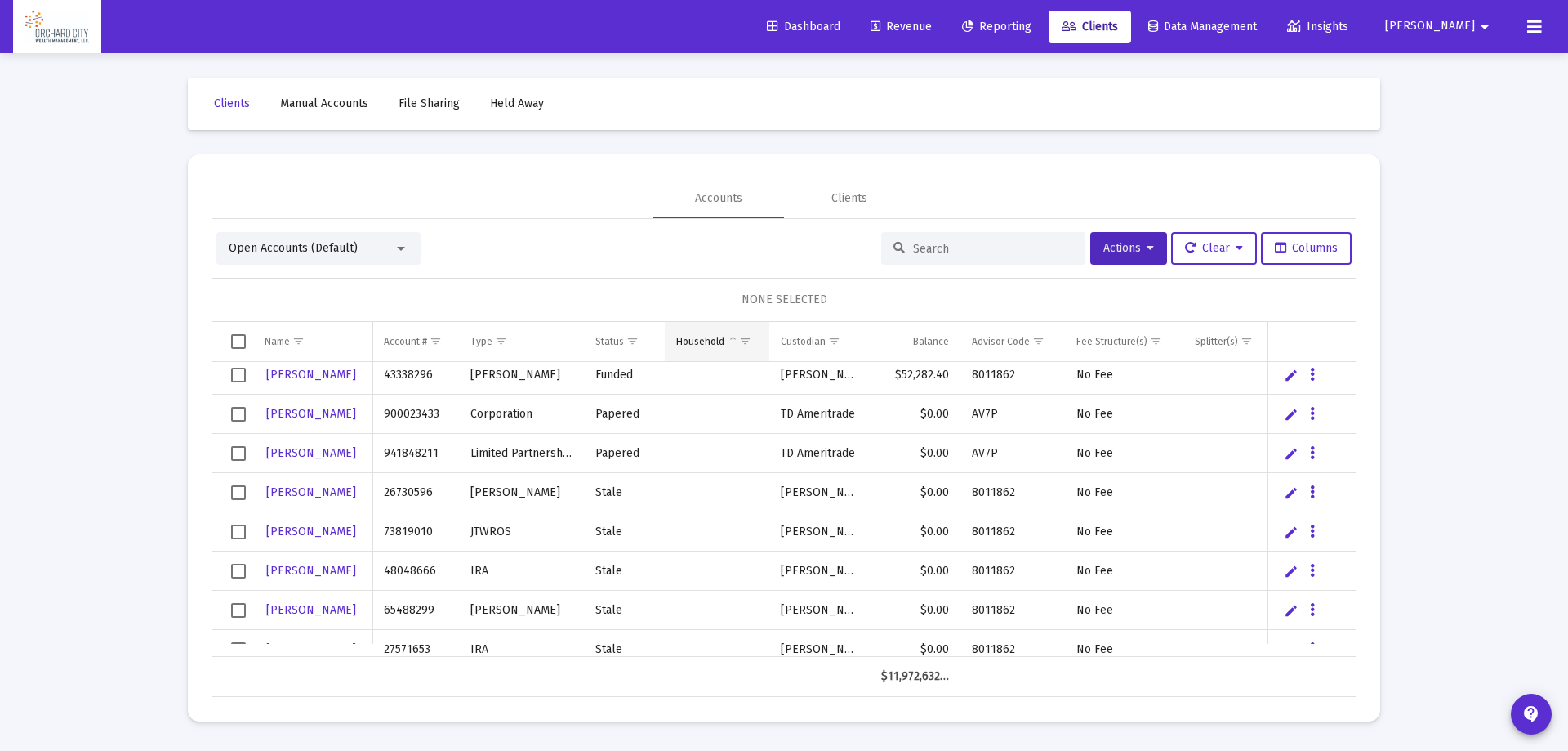
click at [692, 348] on td "Household" at bounding box center [717, 341] width 104 height 39
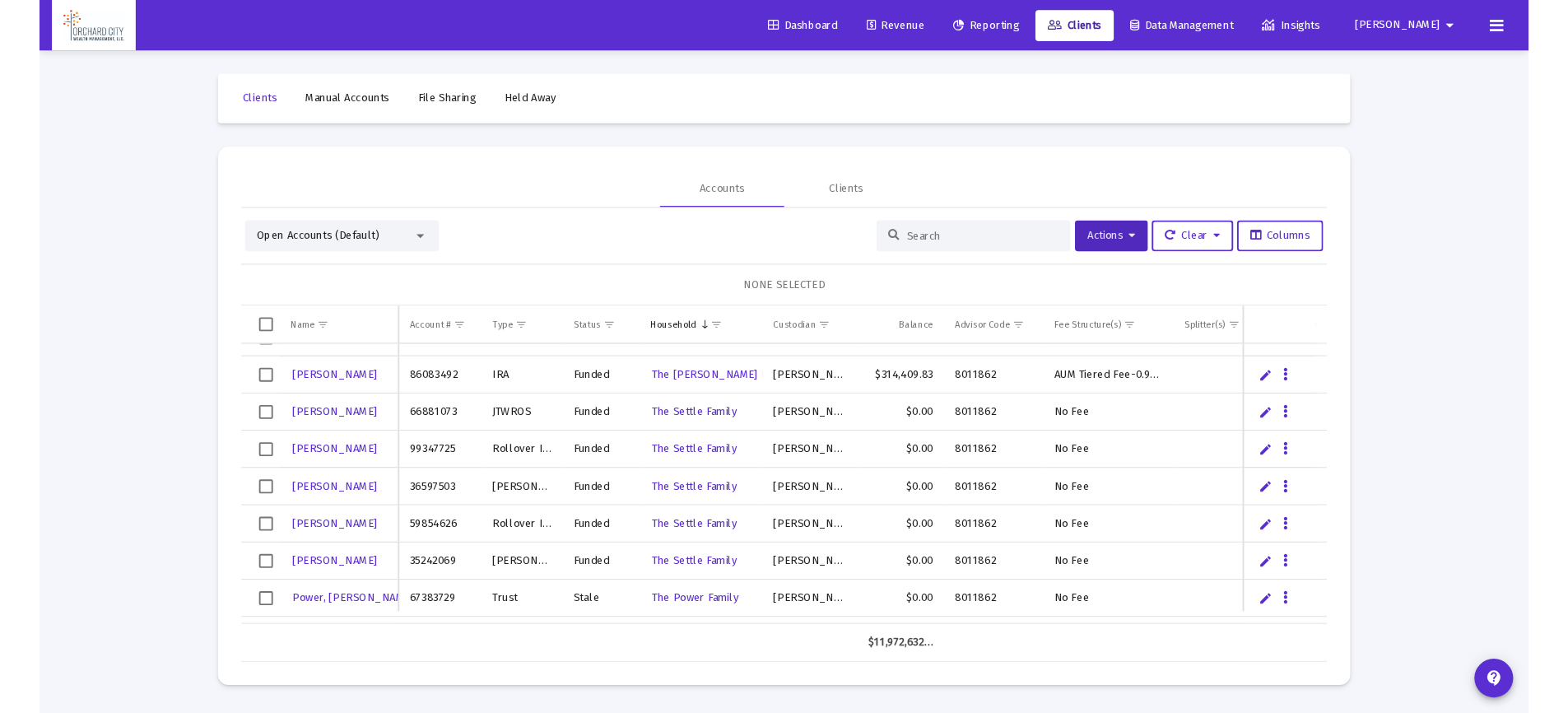
scroll to position [988, 0]
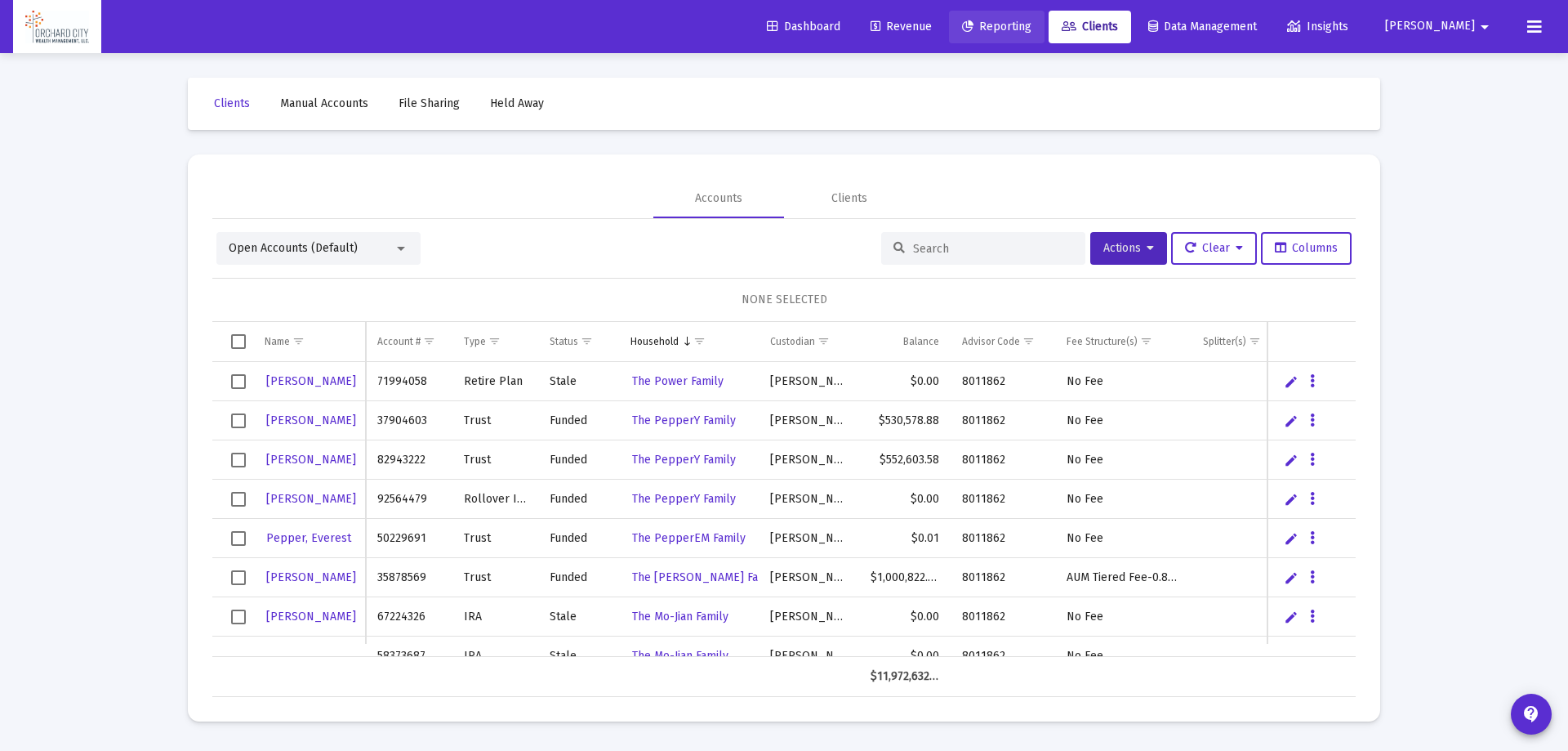
click at [1031, 28] on span "Reporting" at bounding box center [996, 27] width 69 height 14
